Goal: Task Accomplishment & Management: Complete application form

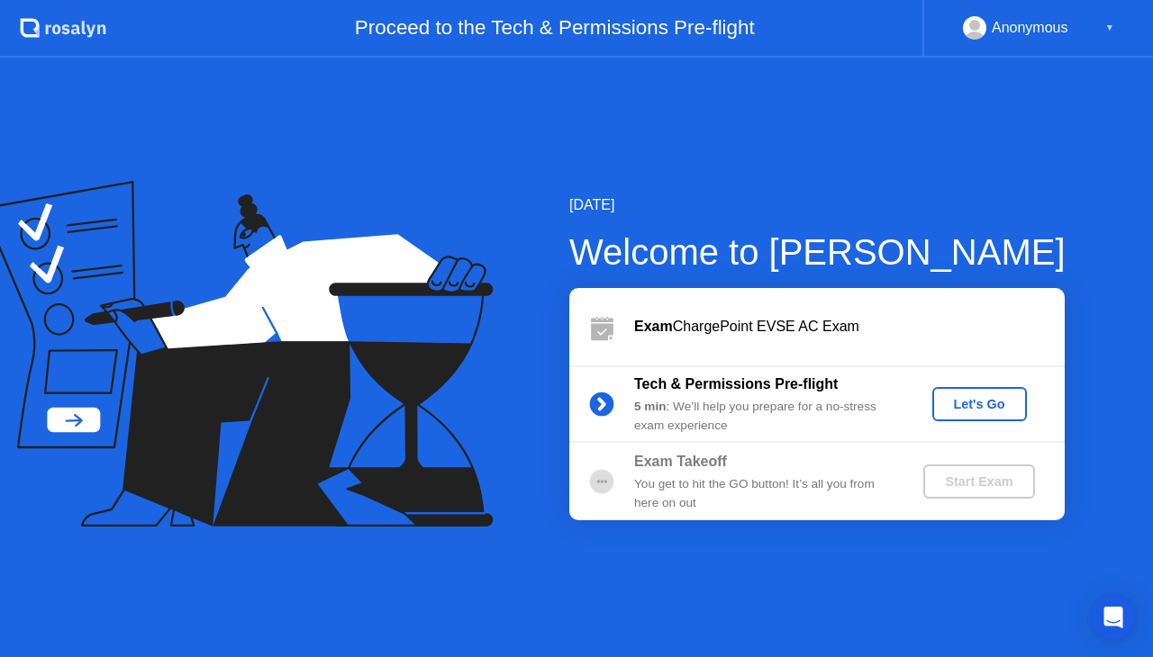
click at [973, 399] on div "Let's Go" at bounding box center [979, 404] width 80 height 14
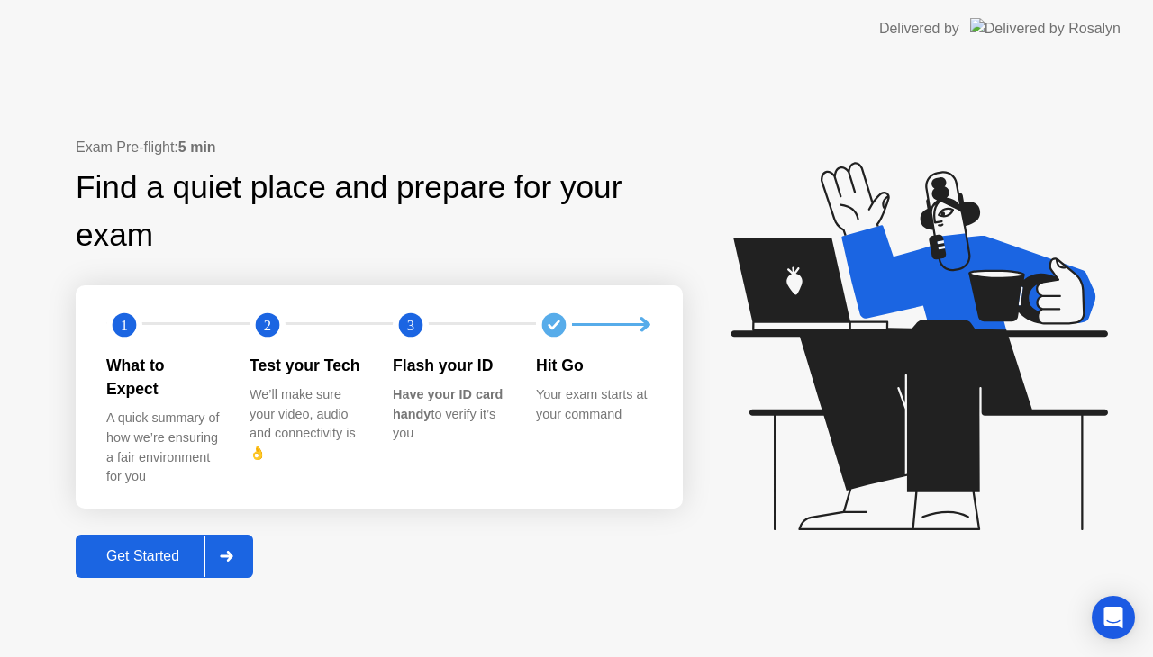
click at [139, 557] on button "Get Started" at bounding box center [164, 556] width 177 height 43
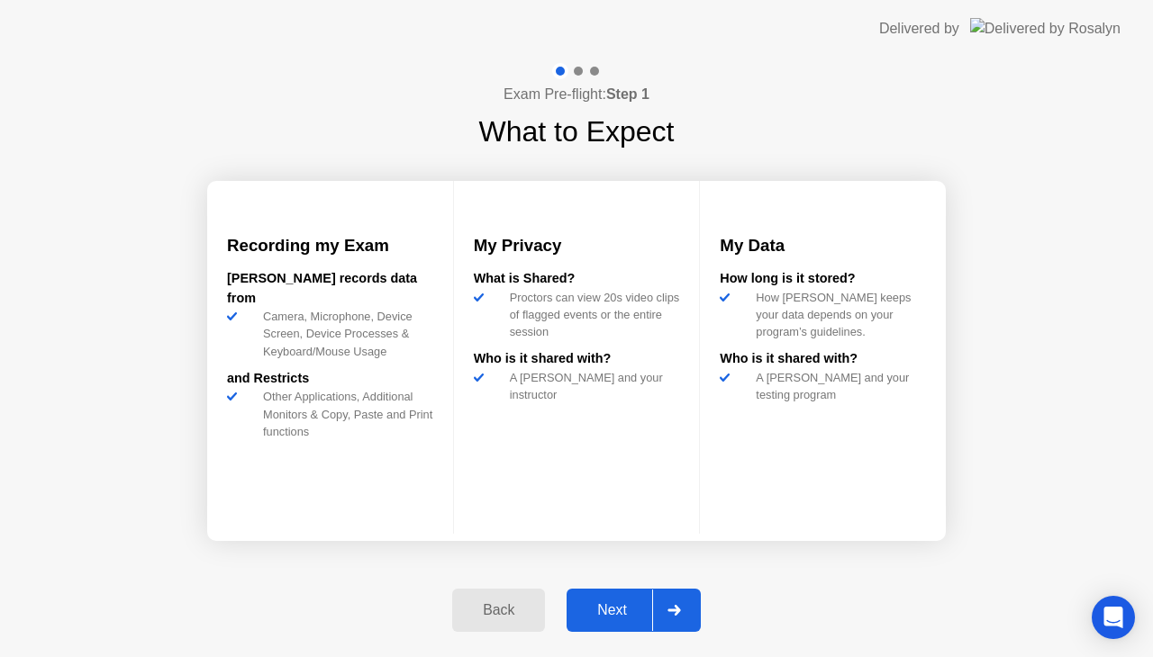
click at [627, 593] on button "Next" at bounding box center [634, 610] width 134 height 43
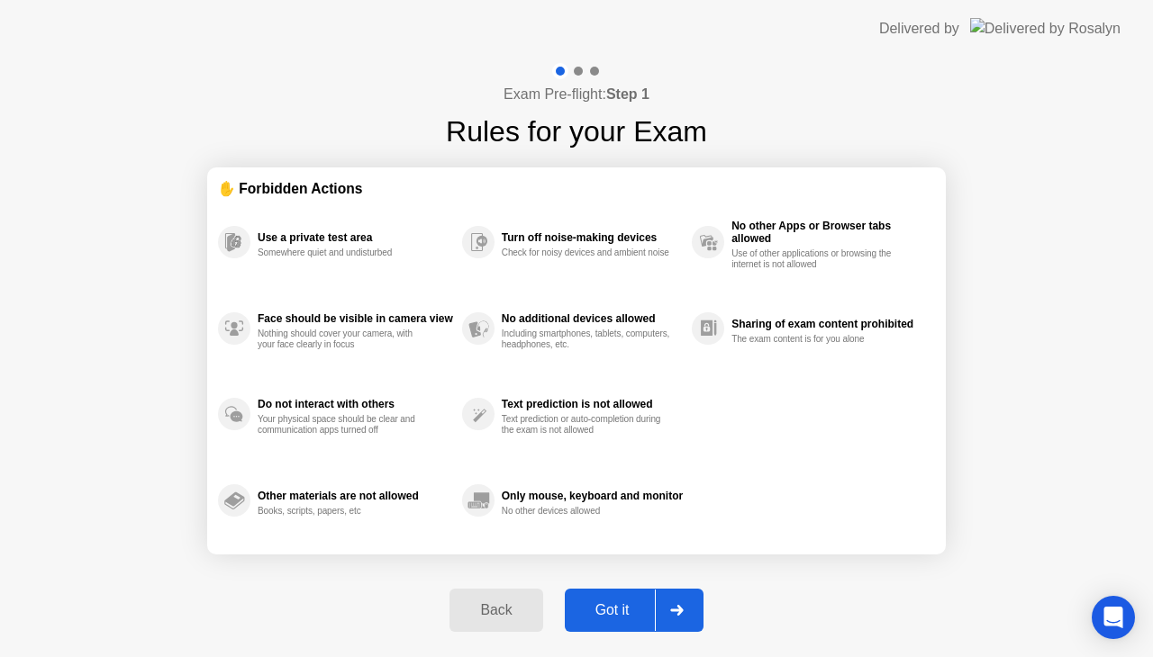
click at [626, 605] on div "Got it" at bounding box center [612, 611] width 85 height 16
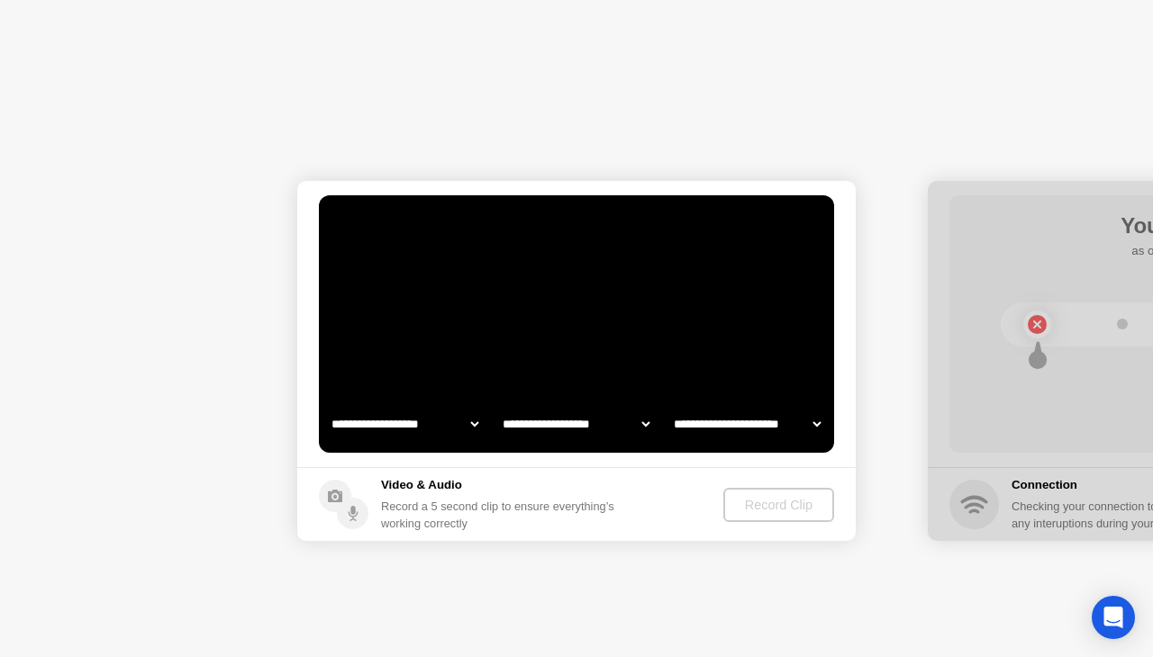
select select "**********"
select select "*******"
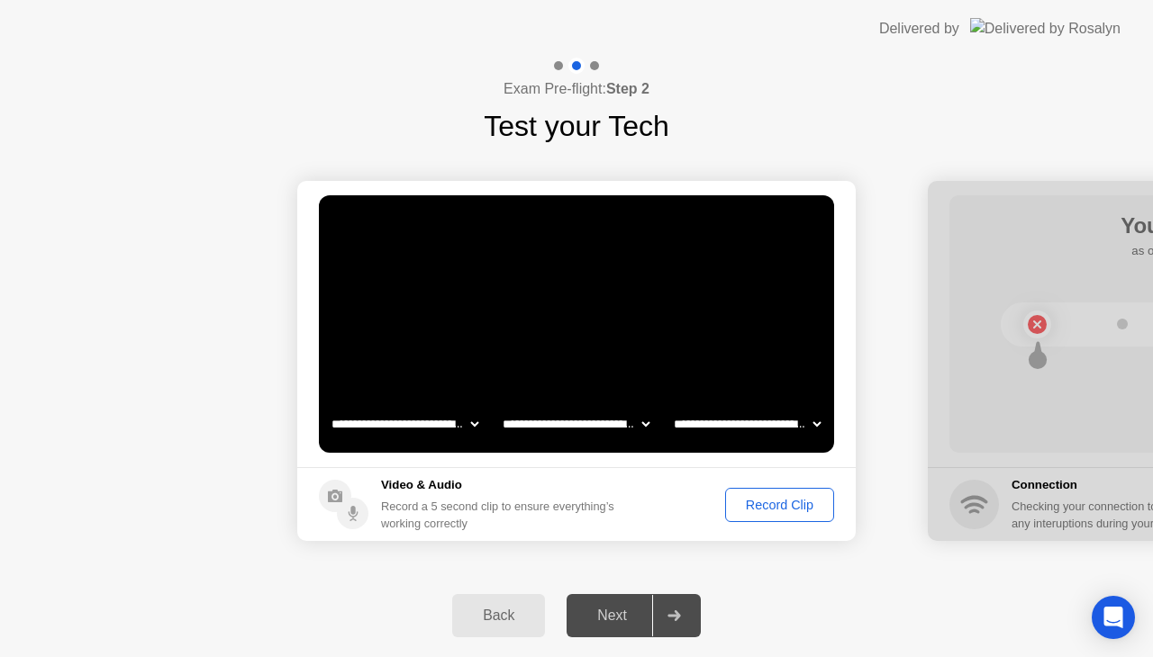
click at [774, 505] on div "Record Clip" at bounding box center [779, 505] width 96 height 14
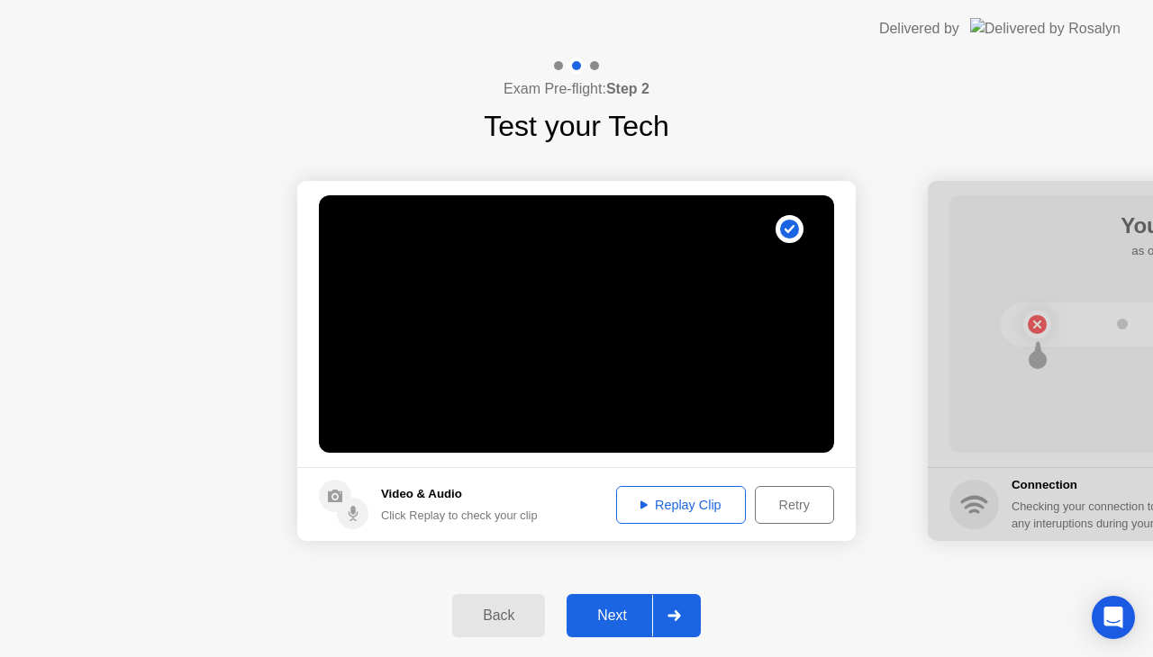
click at [643, 503] on icon at bounding box center [643, 505] width 7 height 8
click at [600, 616] on div "Next" at bounding box center [612, 616] width 80 height 16
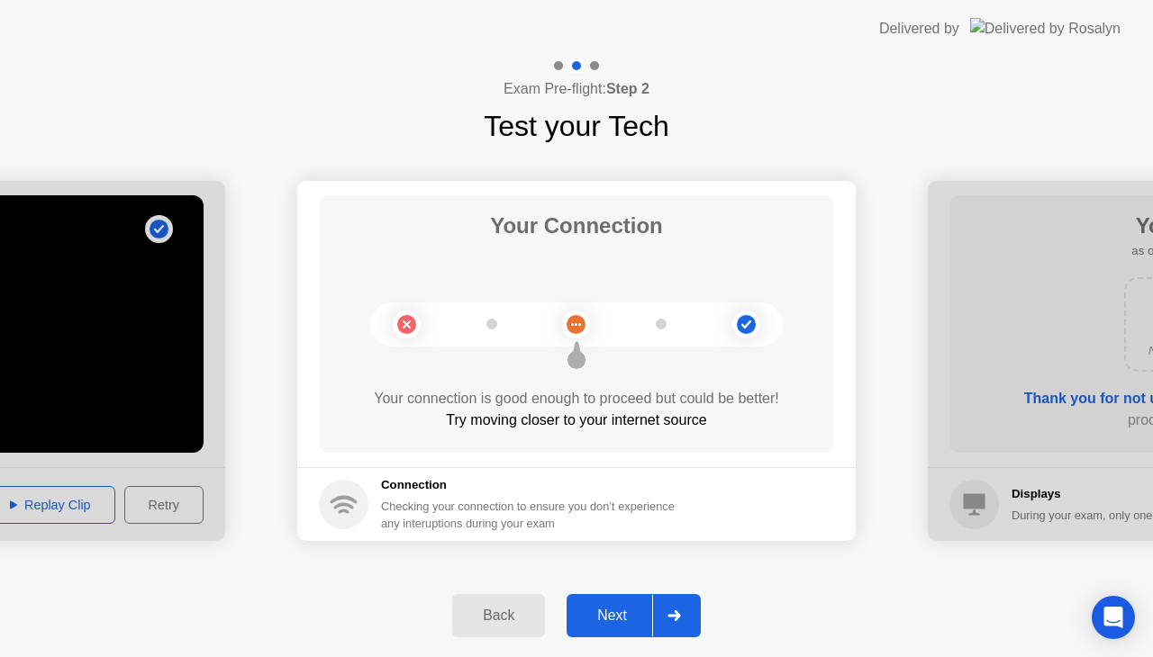
click at [609, 616] on div "Next" at bounding box center [612, 616] width 80 height 16
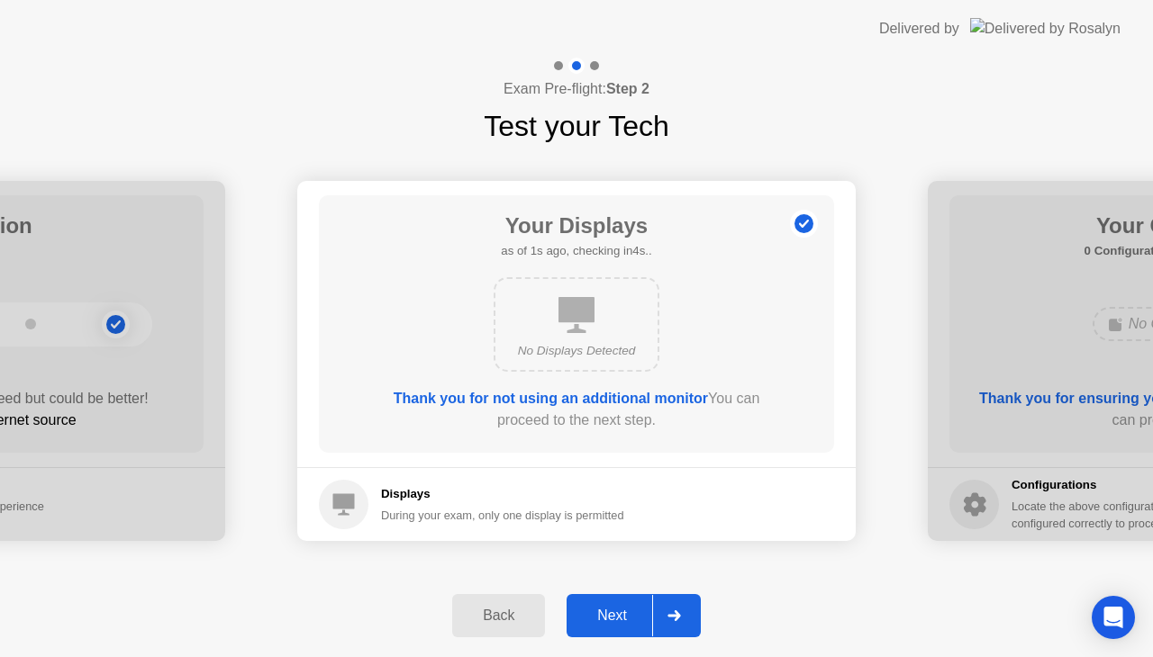
click at [609, 616] on div "Next" at bounding box center [612, 616] width 80 height 16
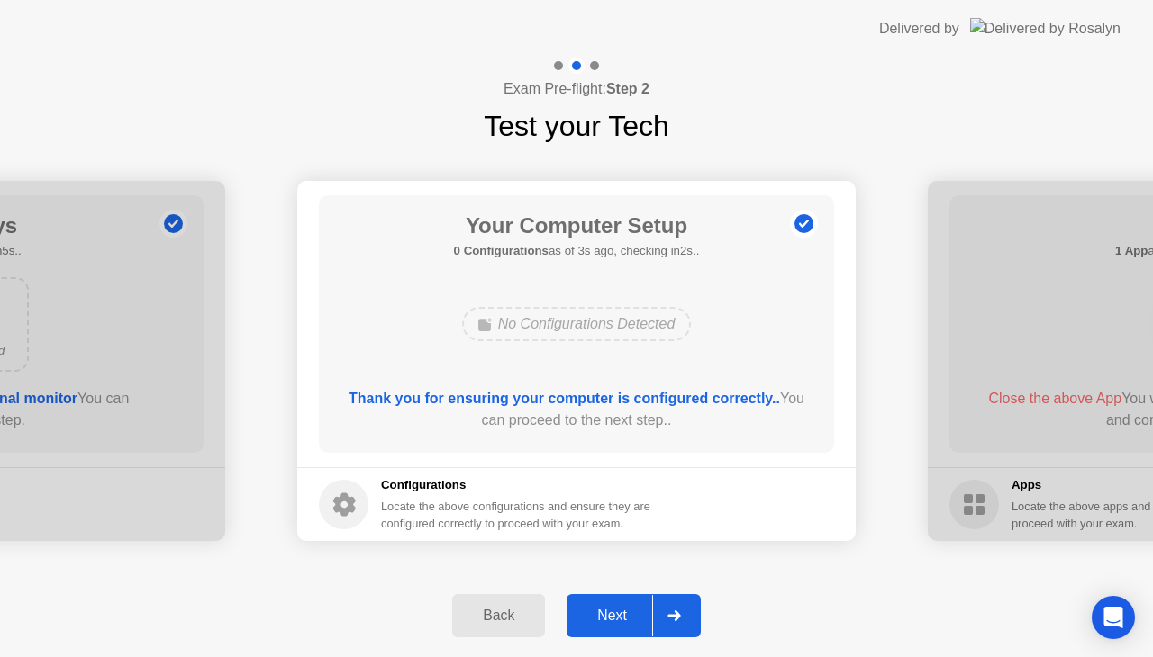
click at [609, 616] on div "Next" at bounding box center [612, 616] width 80 height 16
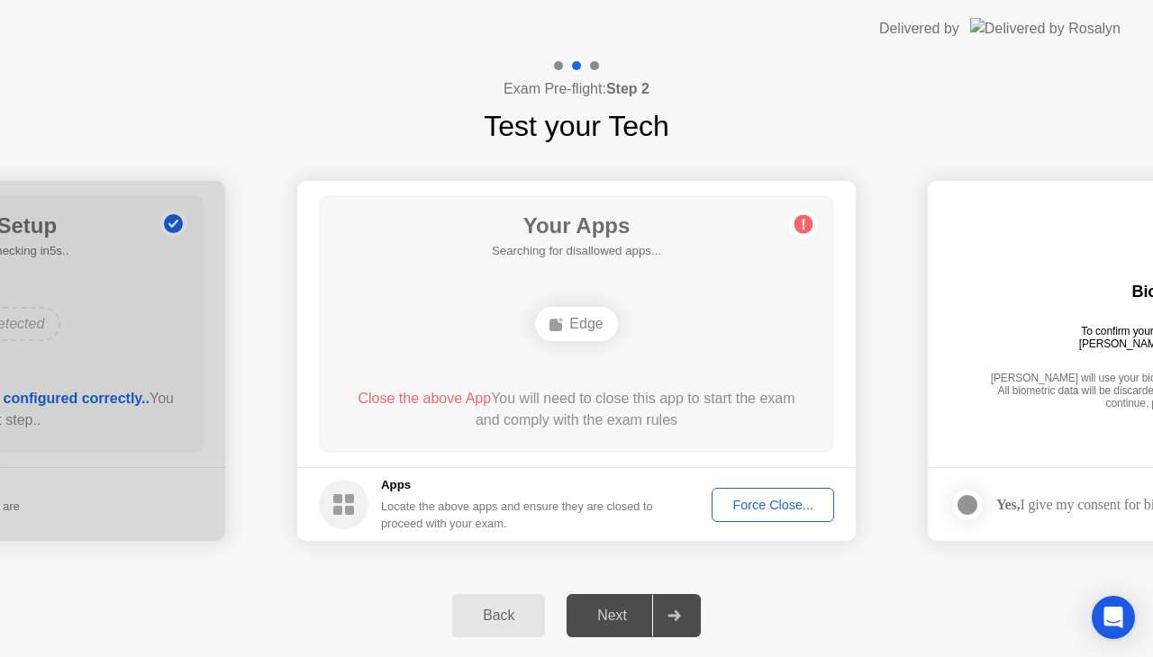
click at [758, 498] on div "Force Close..." at bounding box center [773, 505] width 110 height 14
click at [760, 510] on div "Force Close..." at bounding box center [773, 505] width 110 height 14
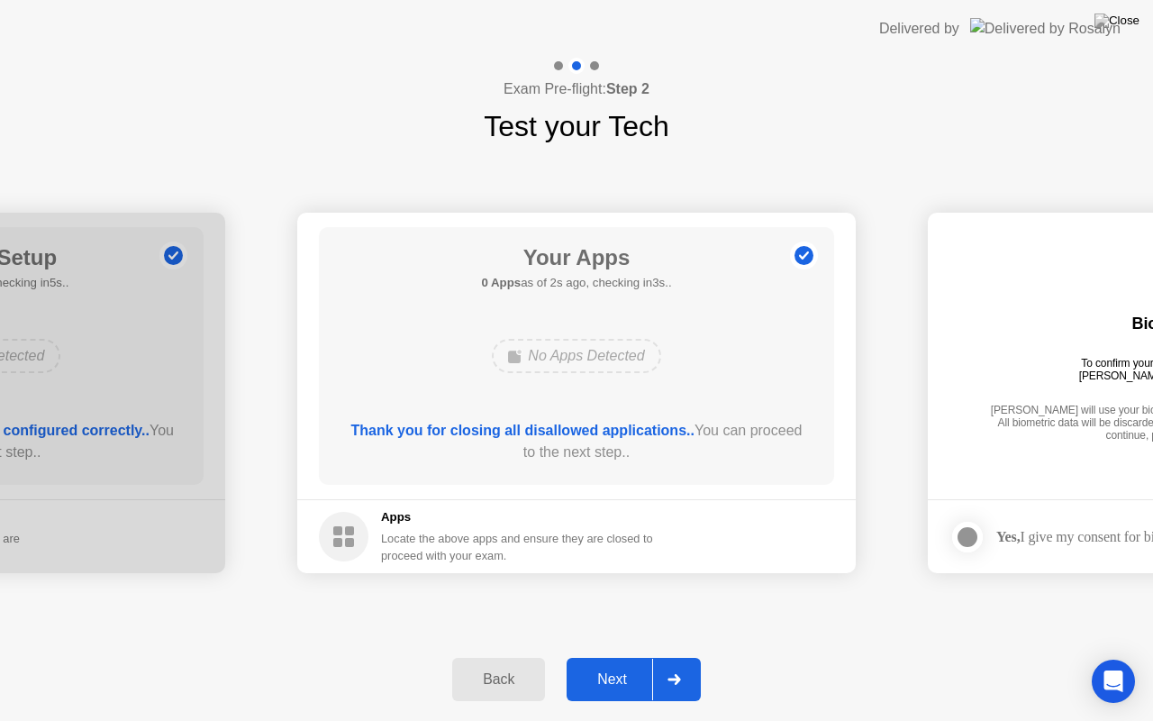
click at [613, 657] on div "Next" at bounding box center [612, 679] width 80 height 16
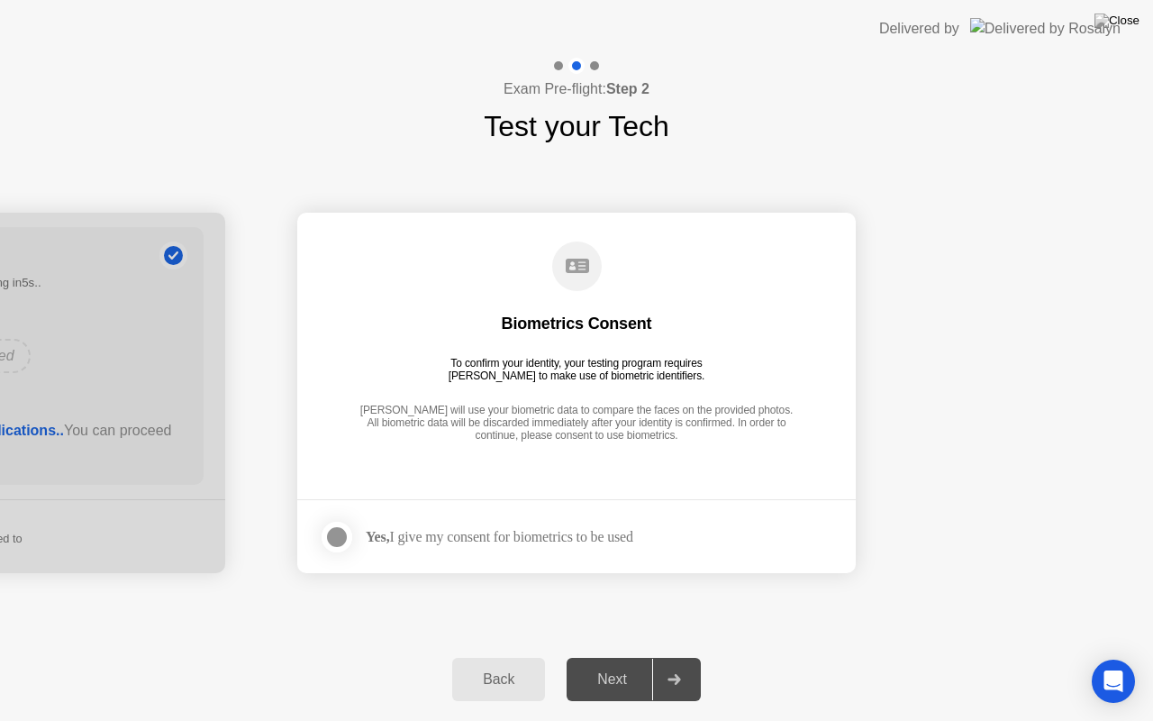
click at [331, 530] on div at bounding box center [337, 537] width 22 height 22
click at [606, 656] on div "Back Next" at bounding box center [576, 679] width 1153 height 83
click at [620, 657] on div "Next" at bounding box center [612, 679] width 80 height 16
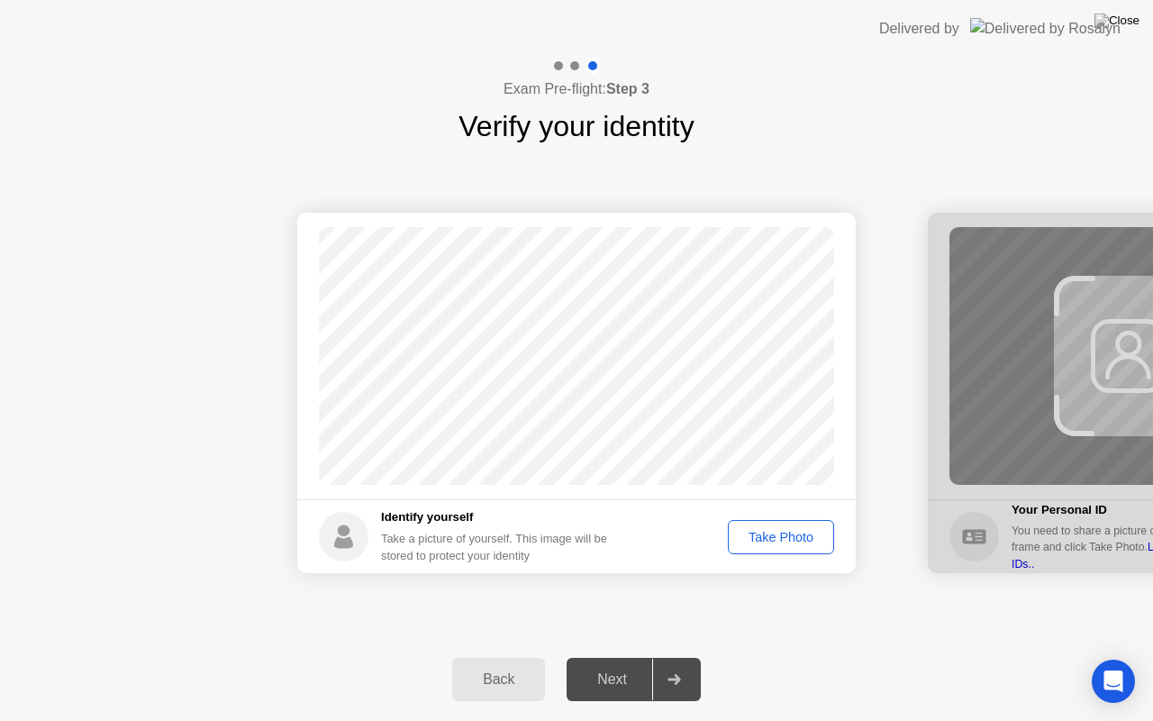
click at [796, 540] on div "Take Photo" at bounding box center [781, 537] width 94 height 14
click at [630, 657] on div "Next" at bounding box center [612, 679] width 80 height 16
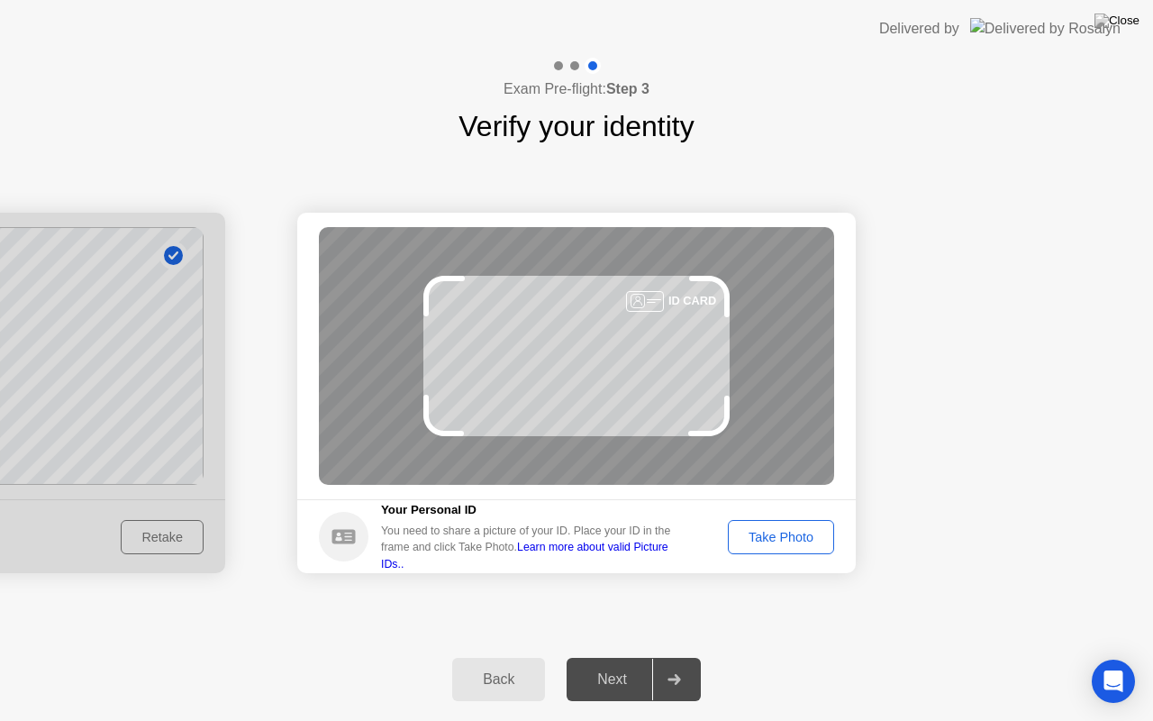
click at [807, 533] on div "Take Photo" at bounding box center [781, 537] width 94 height 14
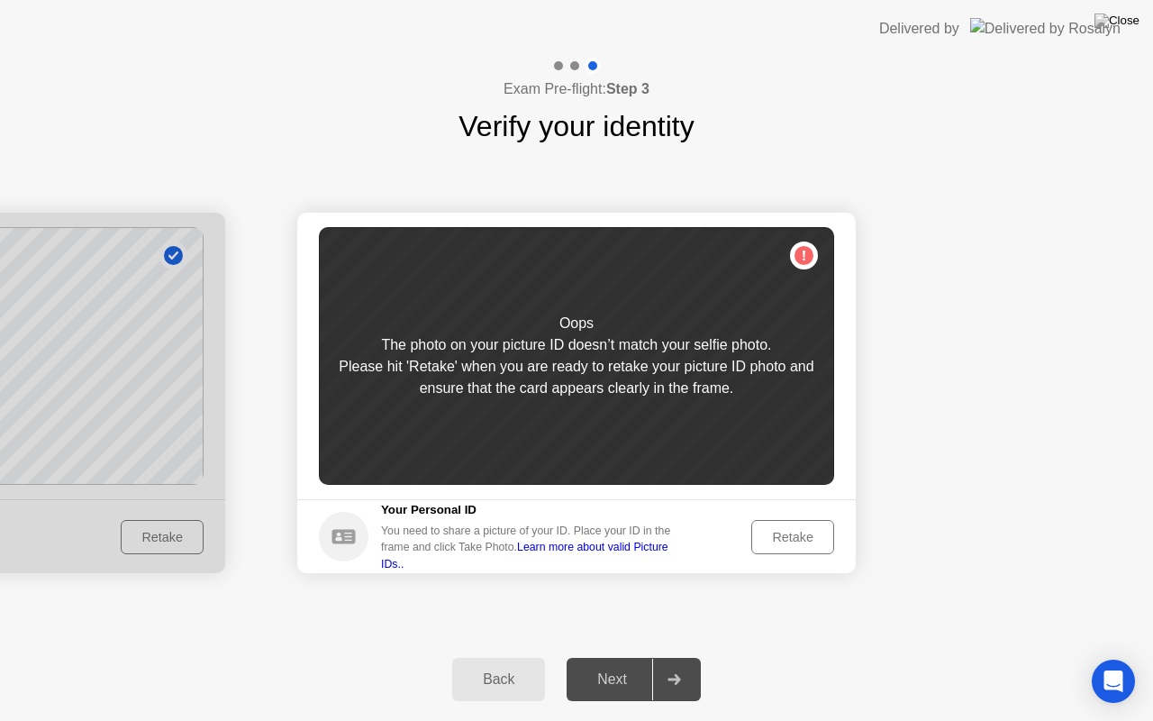
click at [807, 533] on div "Retake" at bounding box center [792, 537] width 70 height 14
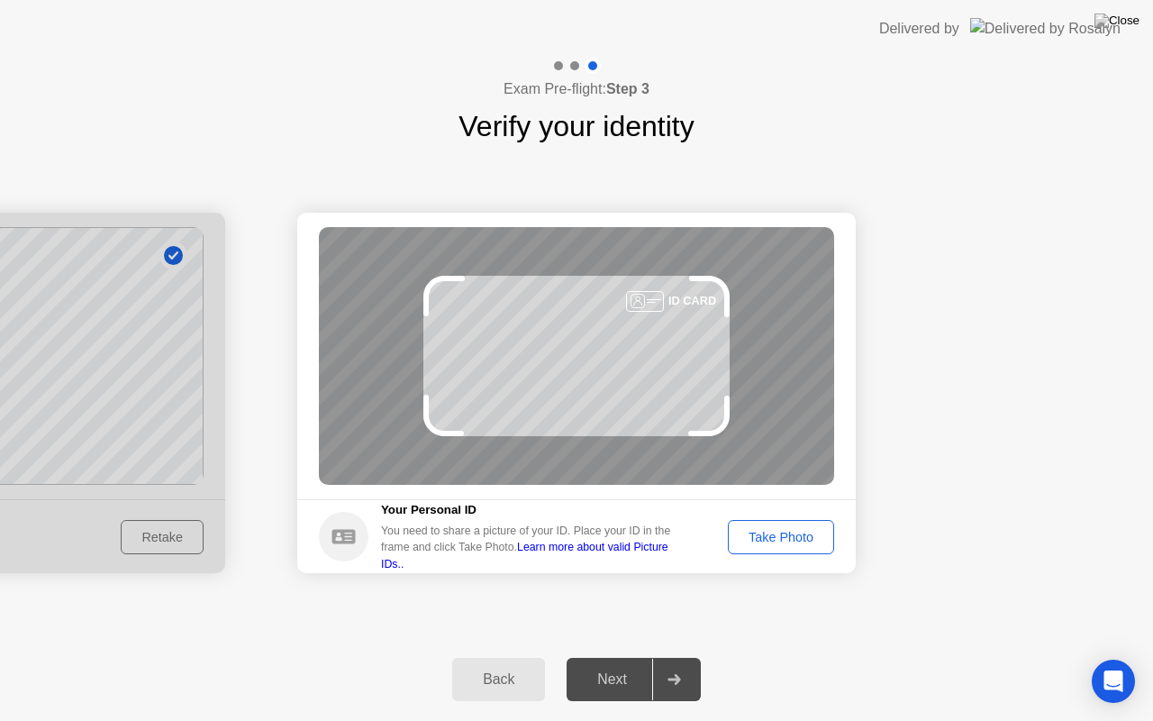
click at [807, 533] on div "Take Photo" at bounding box center [781, 537] width 94 height 14
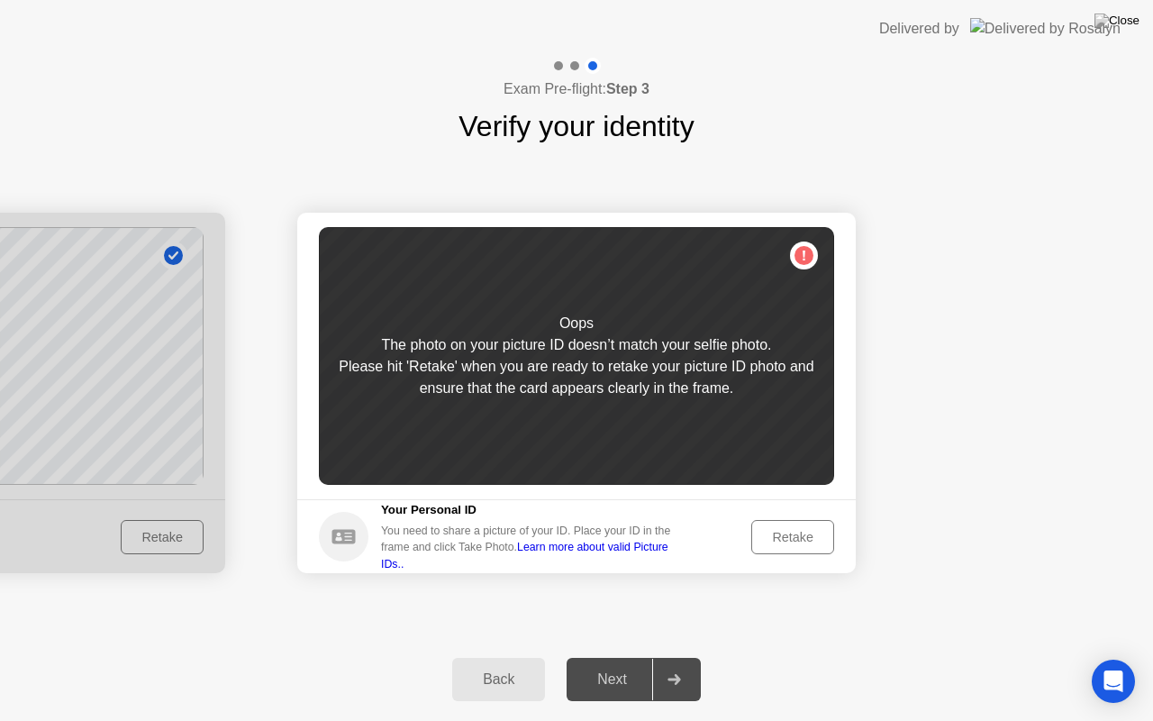
click at [807, 533] on div "Retake" at bounding box center [792, 537] width 70 height 14
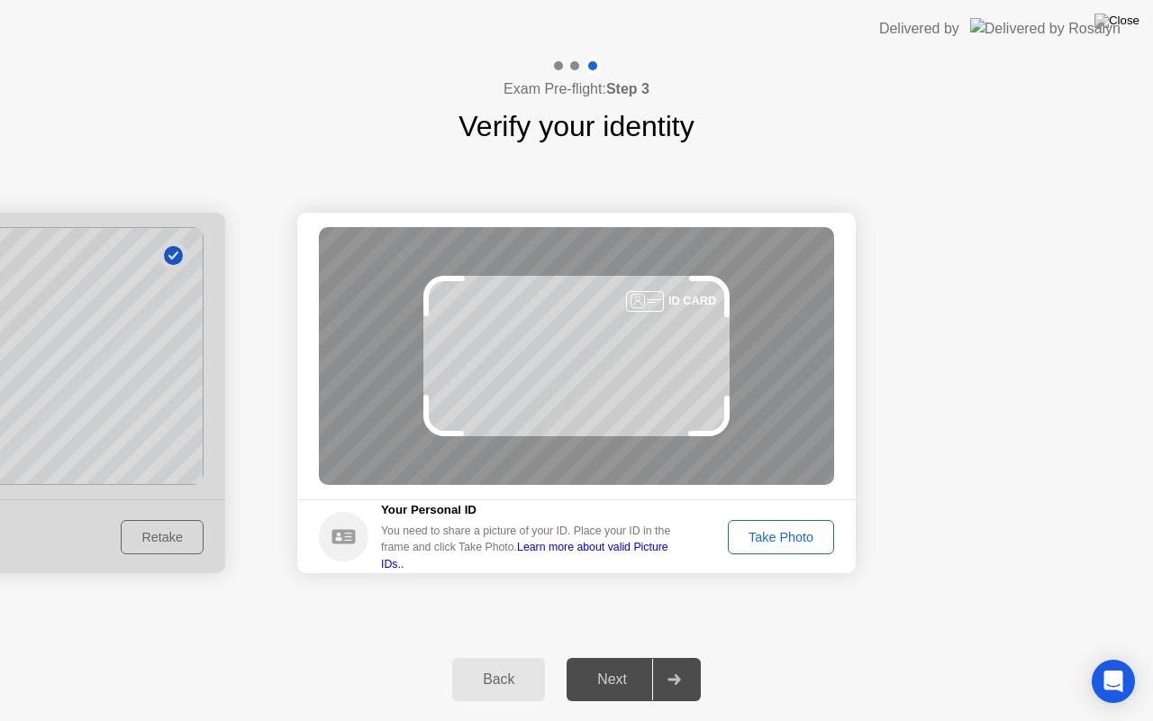
click at [807, 533] on div "Take Photo" at bounding box center [781, 537] width 94 height 14
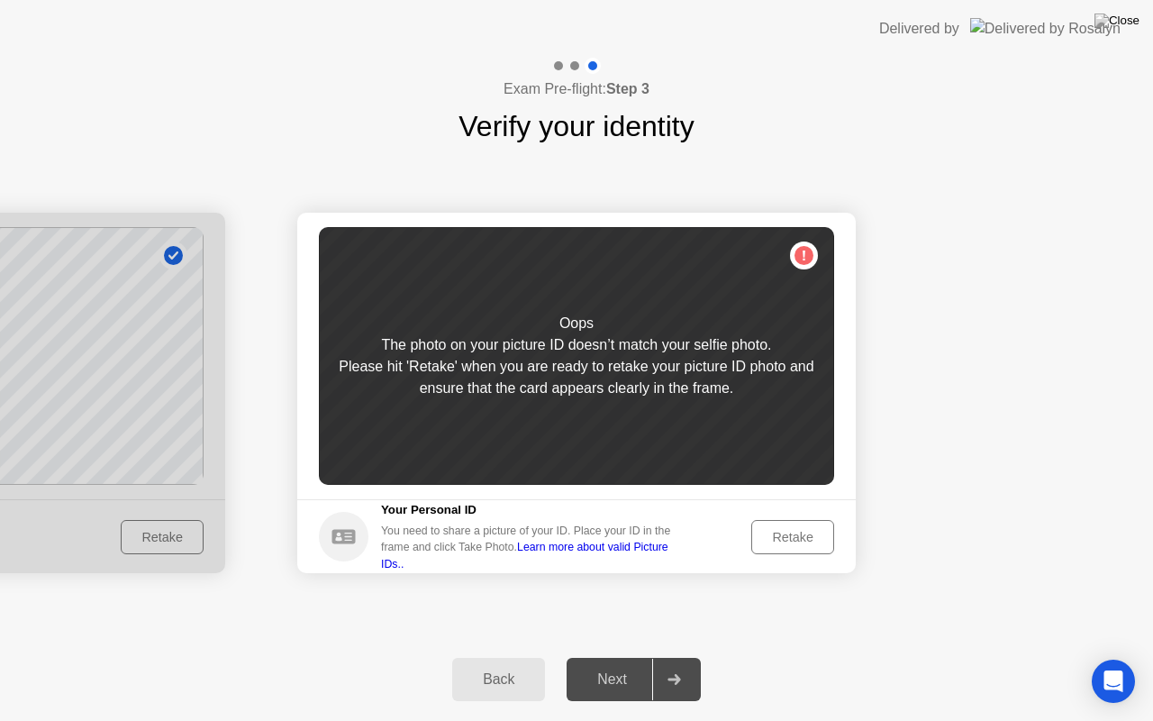
click at [807, 533] on div "Retake" at bounding box center [792, 537] width 70 height 14
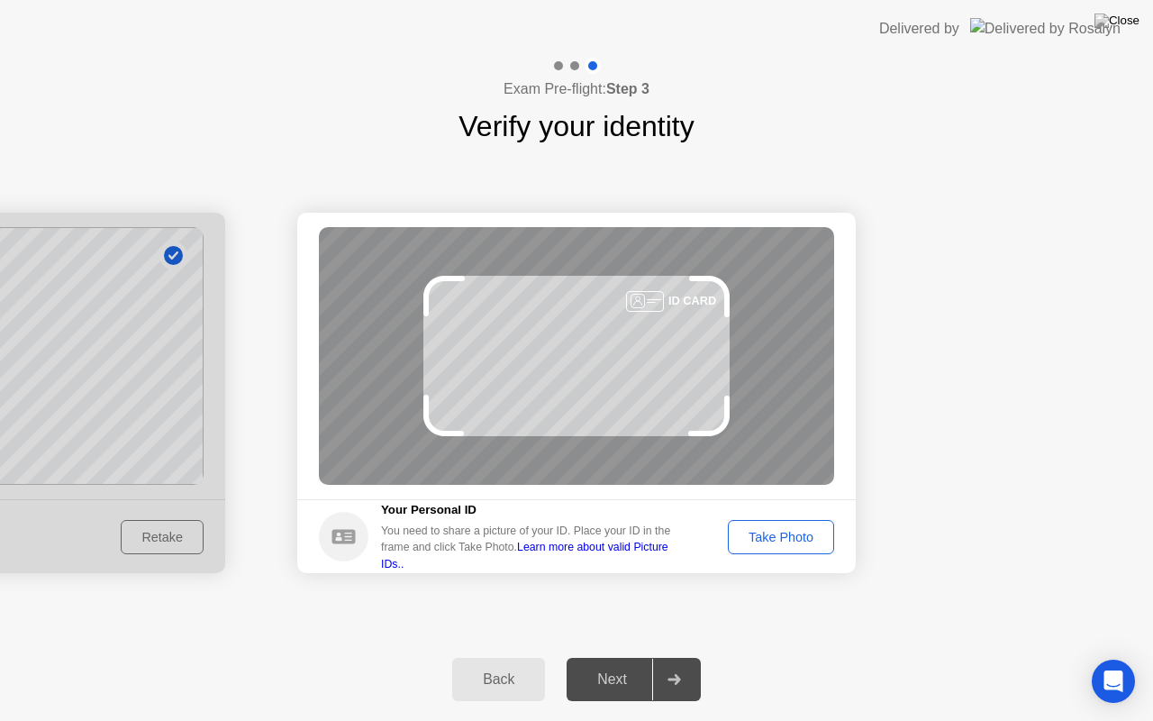
click at [807, 533] on div "Take Photo" at bounding box center [781, 537] width 94 height 14
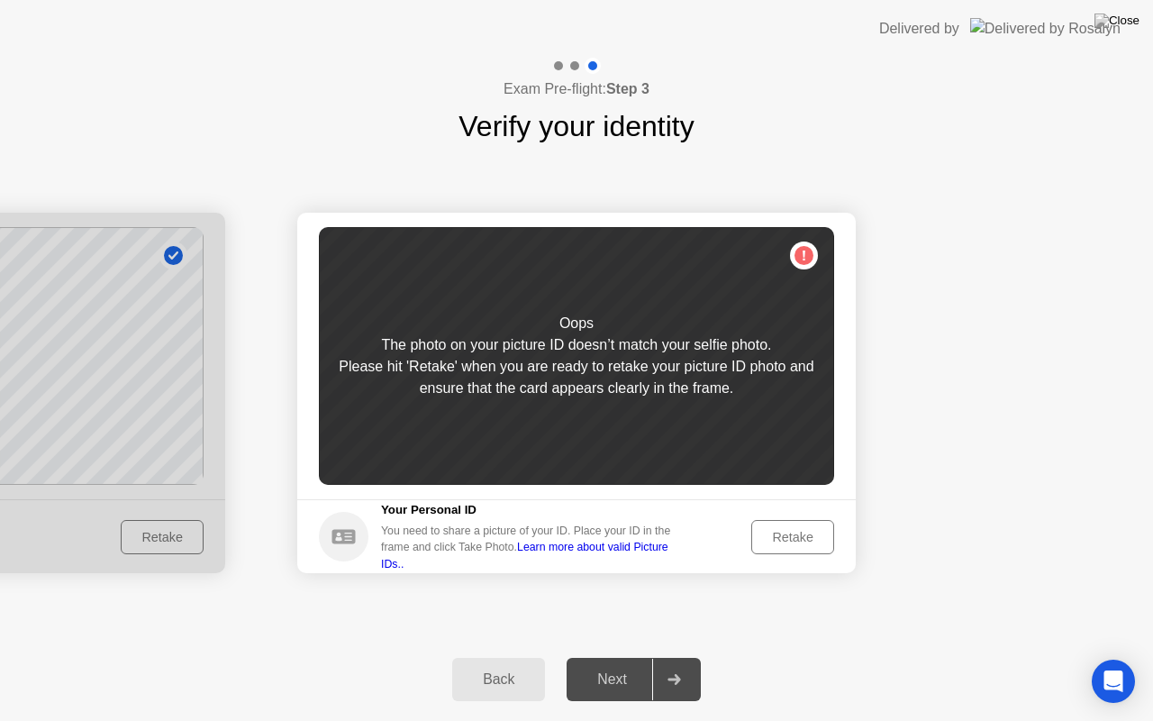
click at [807, 533] on div "Retake" at bounding box center [792, 537] width 70 height 14
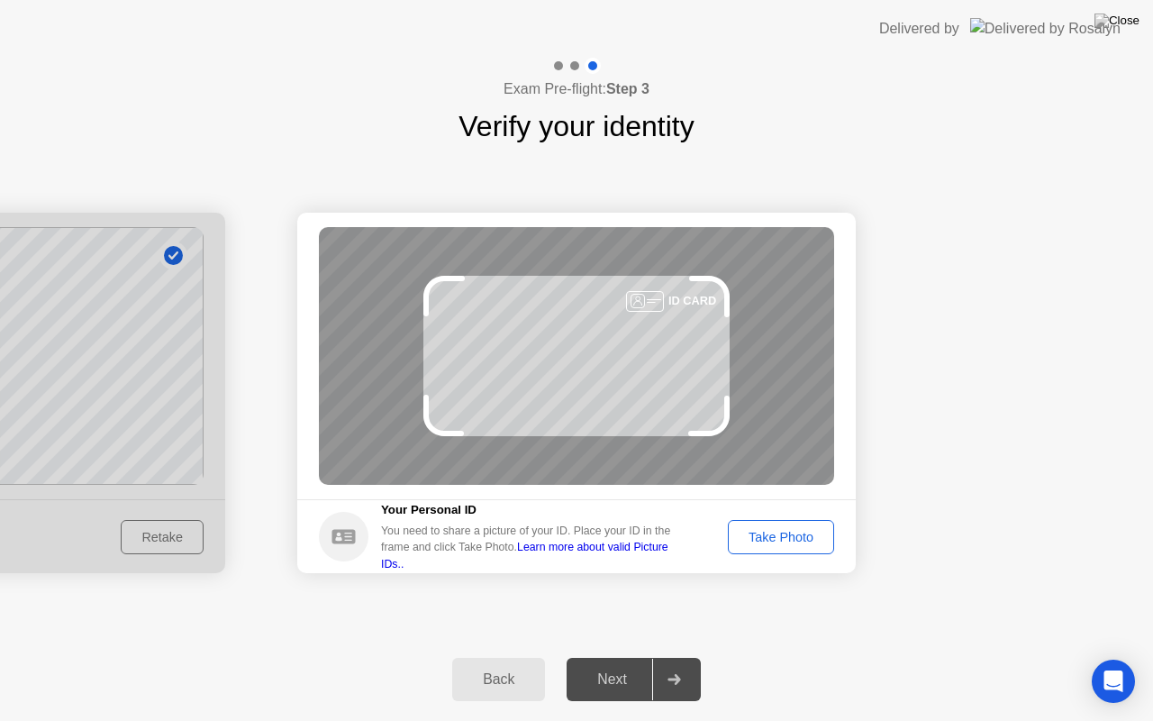
click at [807, 533] on div "Take Photo" at bounding box center [781, 537] width 94 height 14
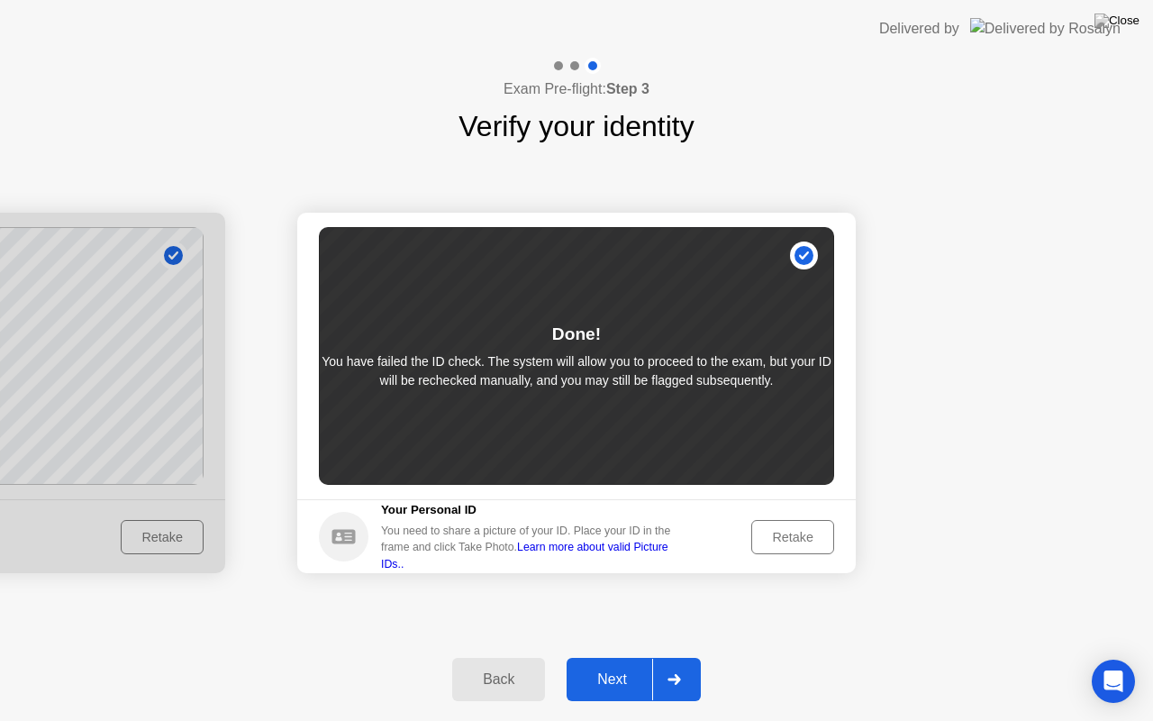
click at [632, 655] on div "Back Next" at bounding box center [576, 679] width 1153 height 83
click at [622, 657] on div "Next" at bounding box center [612, 679] width 80 height 16
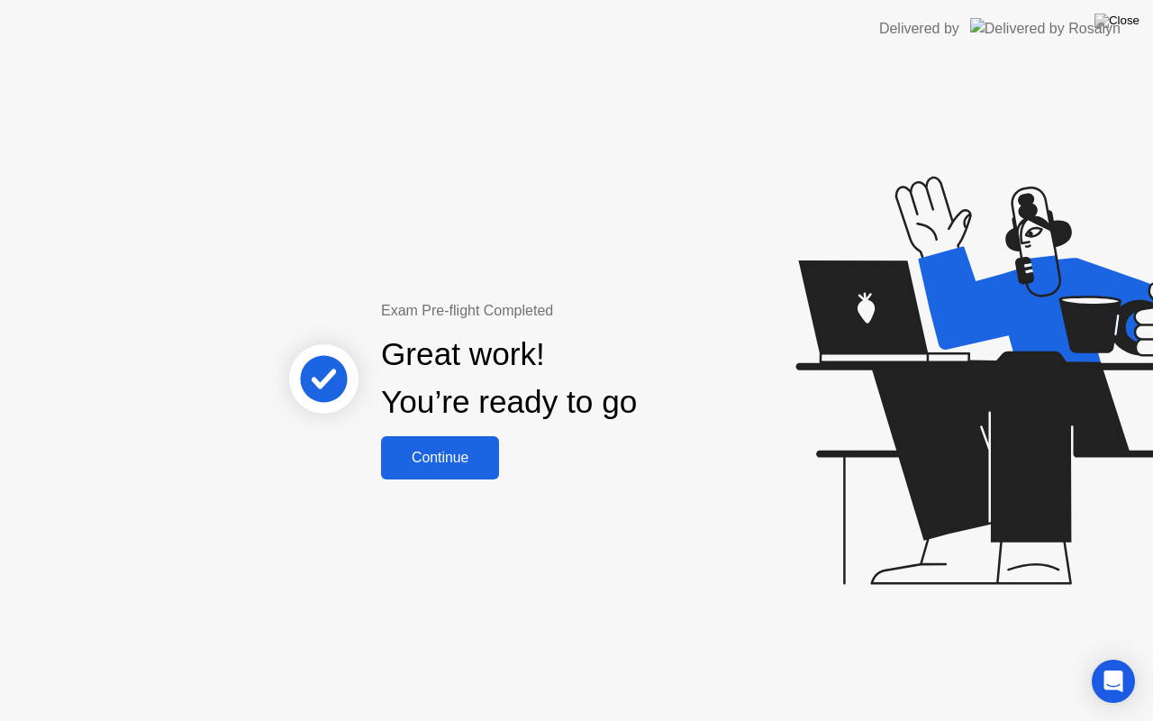
click at [447, 457] on div "Continue" at bounding box center [439, 457] width 107 height 16
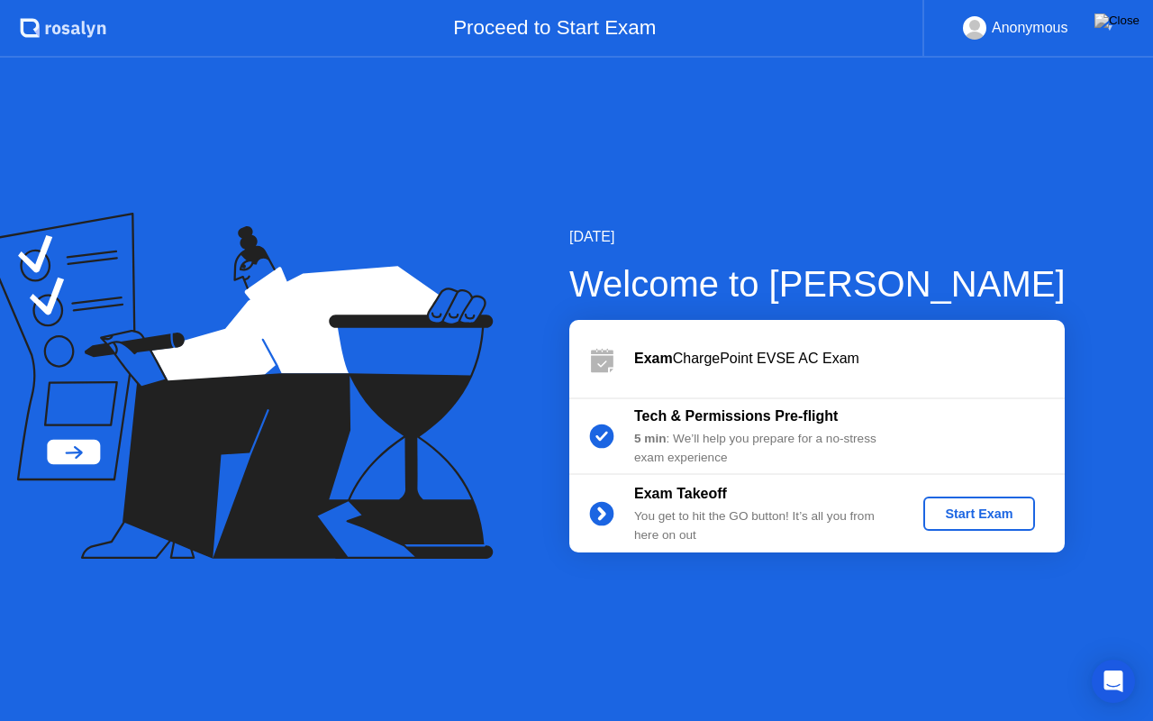
click at [955, 506] on div "Start Exam" at bounding box center [978, 513] width 96 height 14
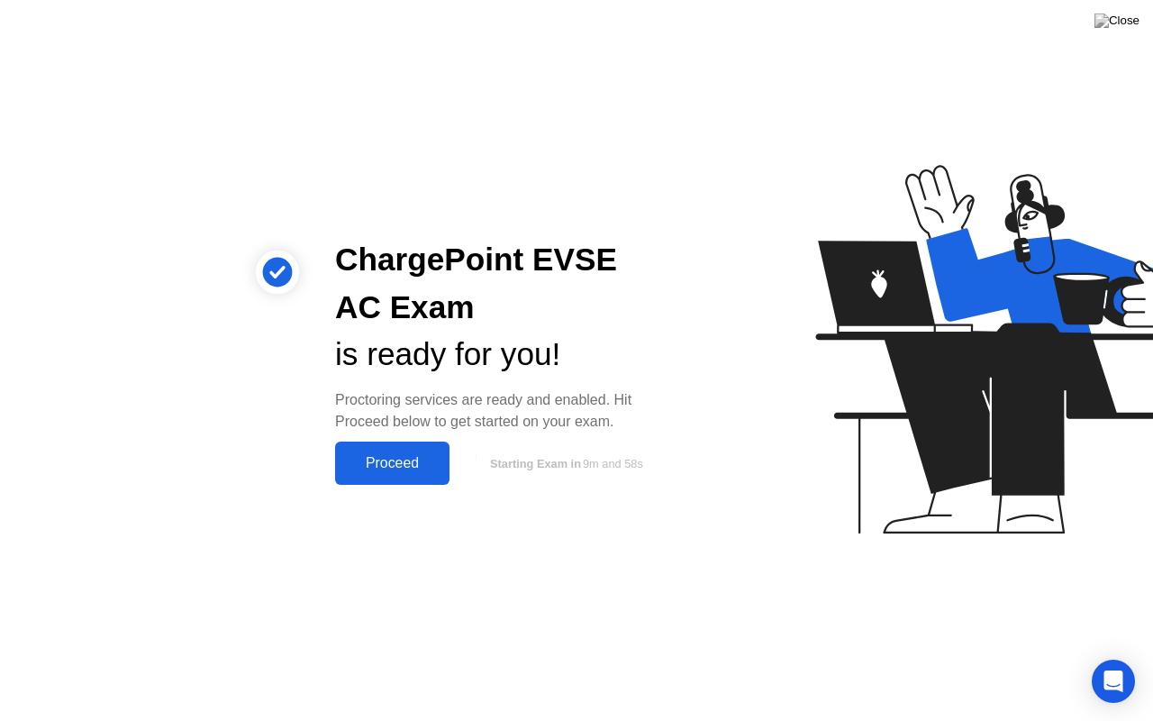
click at [431, 466] on div "Proceed" at bounding box center [392, 463] width 104 height 16
